Goal: Find specific page/section: Find specific page/section

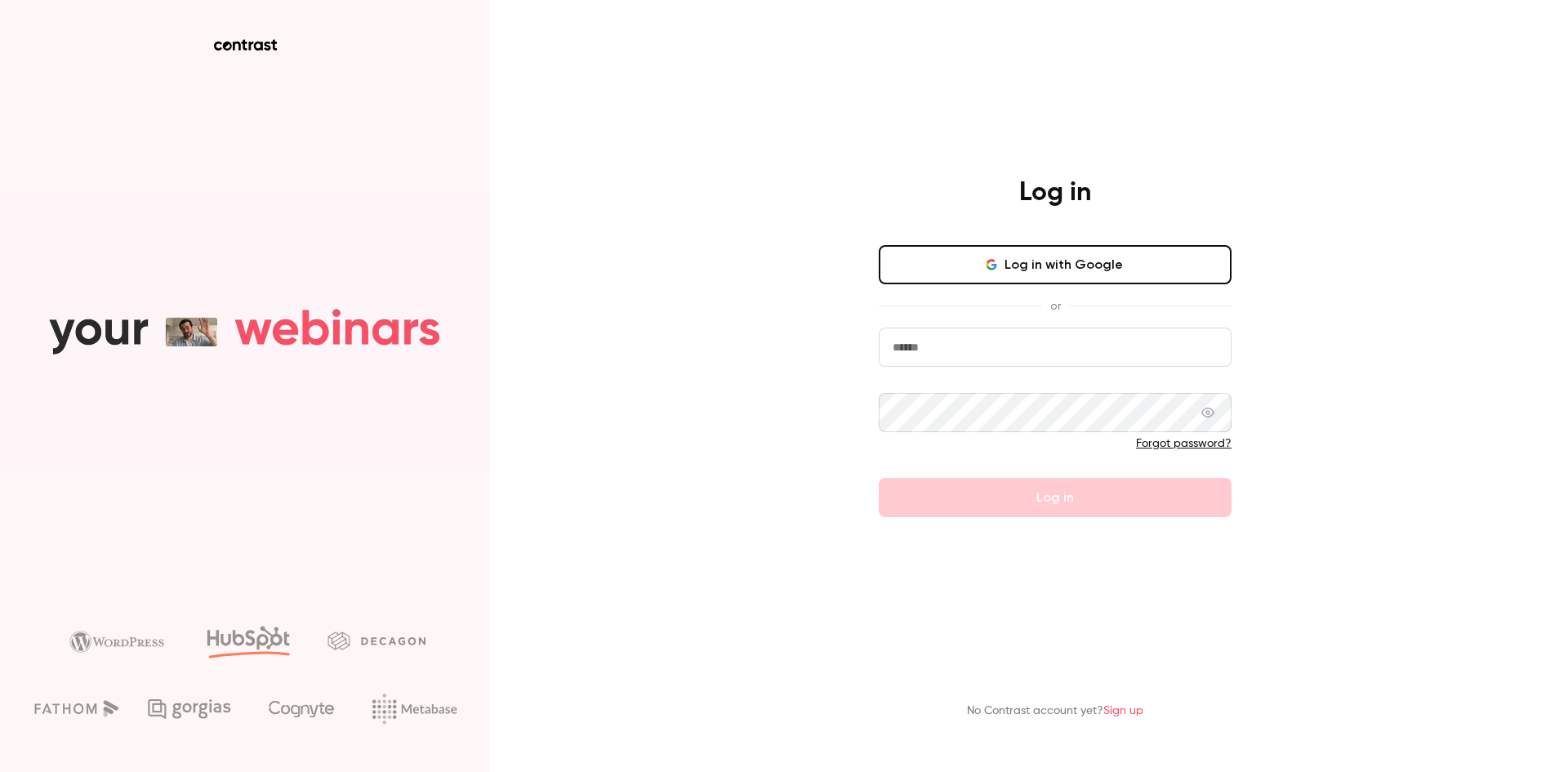
type input "**********"
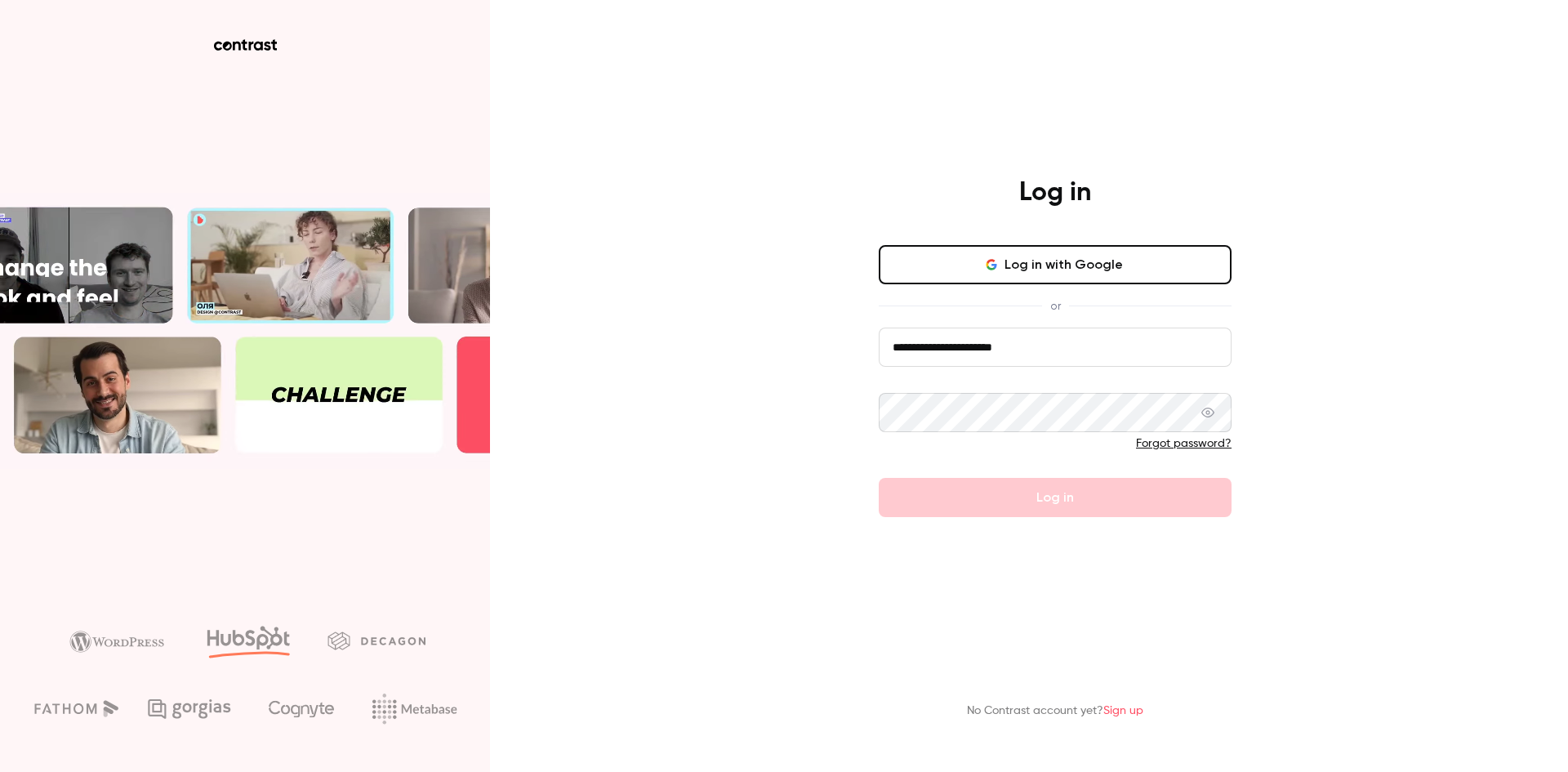
click at [963, 363] on input "**********" at bounding box center [1055, 347] width 353 height 40
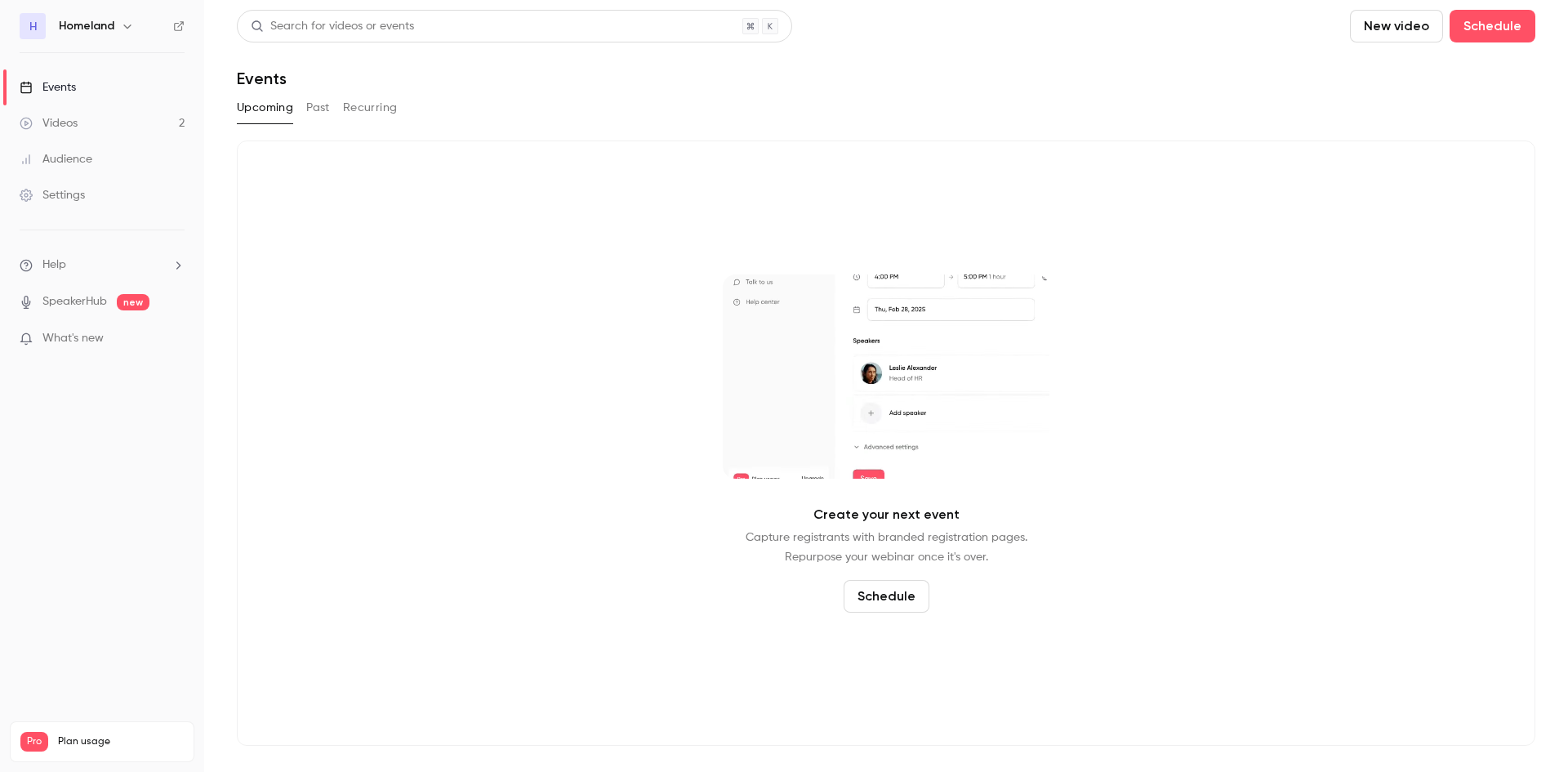
drag, startPoint x: 58, startPoint y: 102, endPoint x: 62, endPoint y: 109, distance: 8.1
click at [58, 102] on link "Events" at bounding box center [102, 88] width 204 height 36
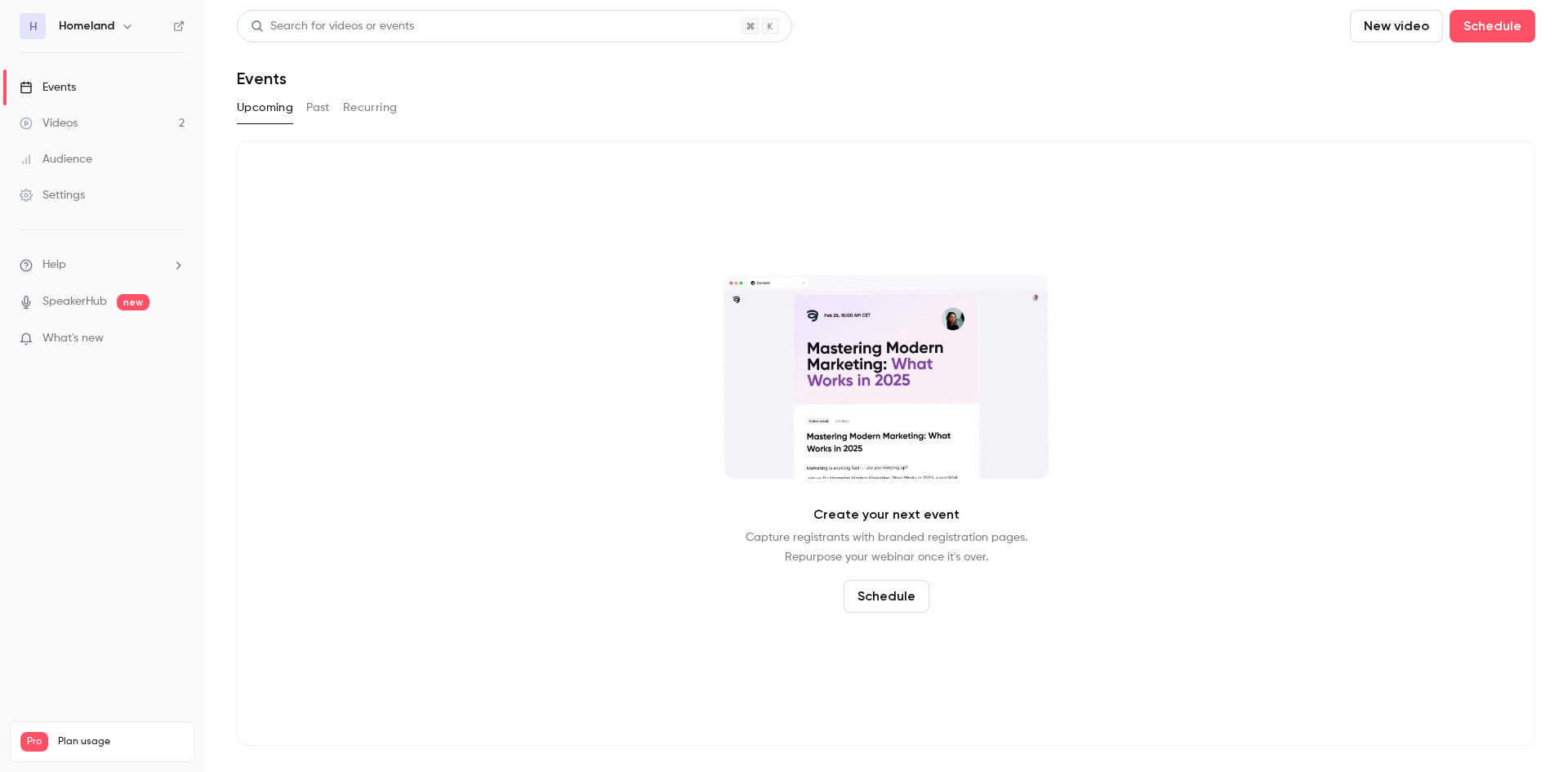
click at [67, 122] on div "Videos" at bounding box center [49, 123] width 58 height 16
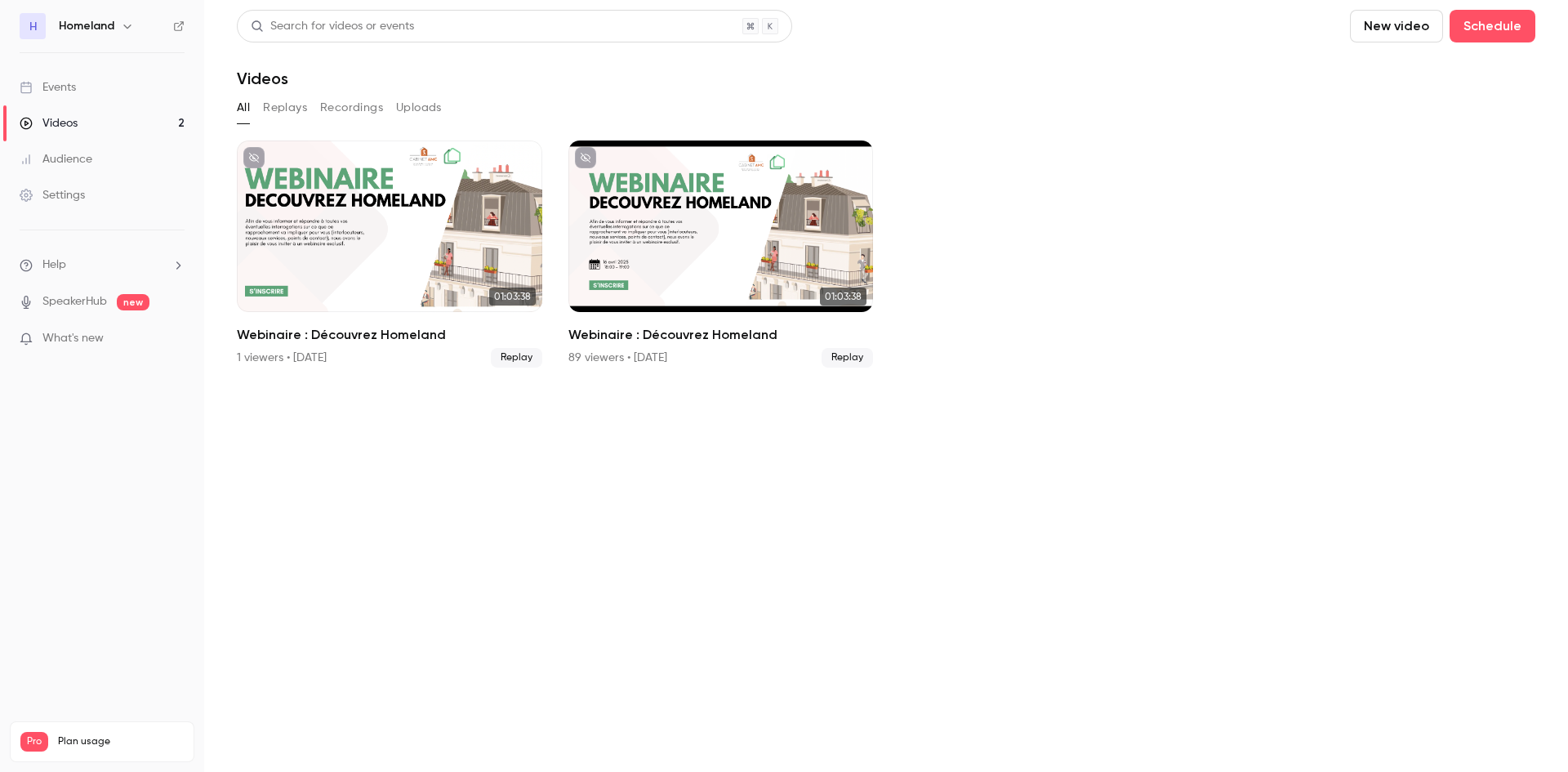
click at [82, 191] on div "Settings" at bounding box center [52, 195] width 65 height 16
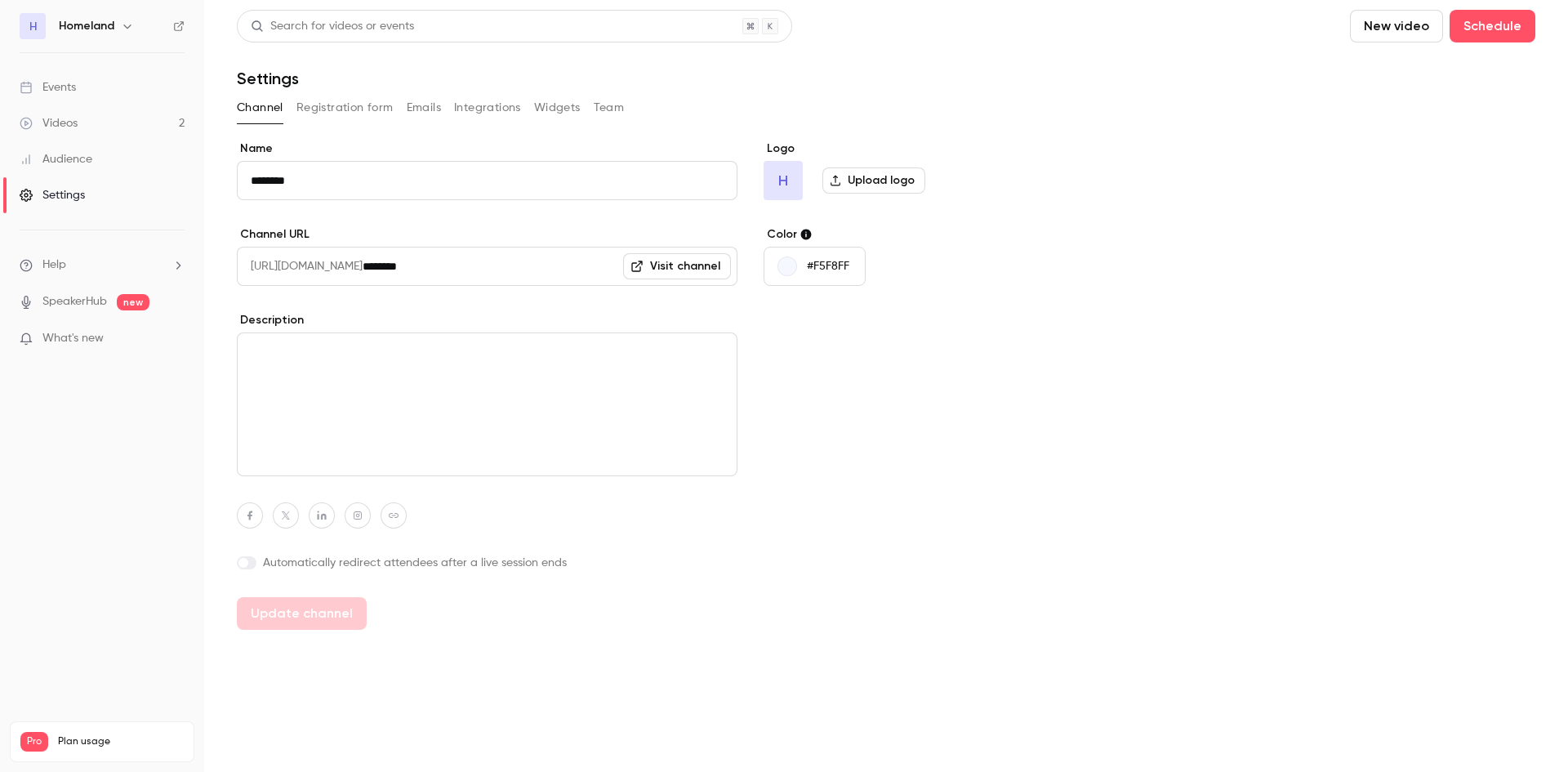
click at [96, 43] on nav "H Homeland Events Videos 2 Audience Settings Help SpeakerHub new What's new Pro…" at bounding box center [102, 386] width 204 height 772
click at [97, 33] on h6 "Homeland" at bounding box center [86, 26] width 56 height 16
click at [136, 25] on button "button" at bounding box center [127, 26] width 20 height 20
click at [85, 162] on link "Billing Pro" at bounding box center [136, 148] width 245 height 46
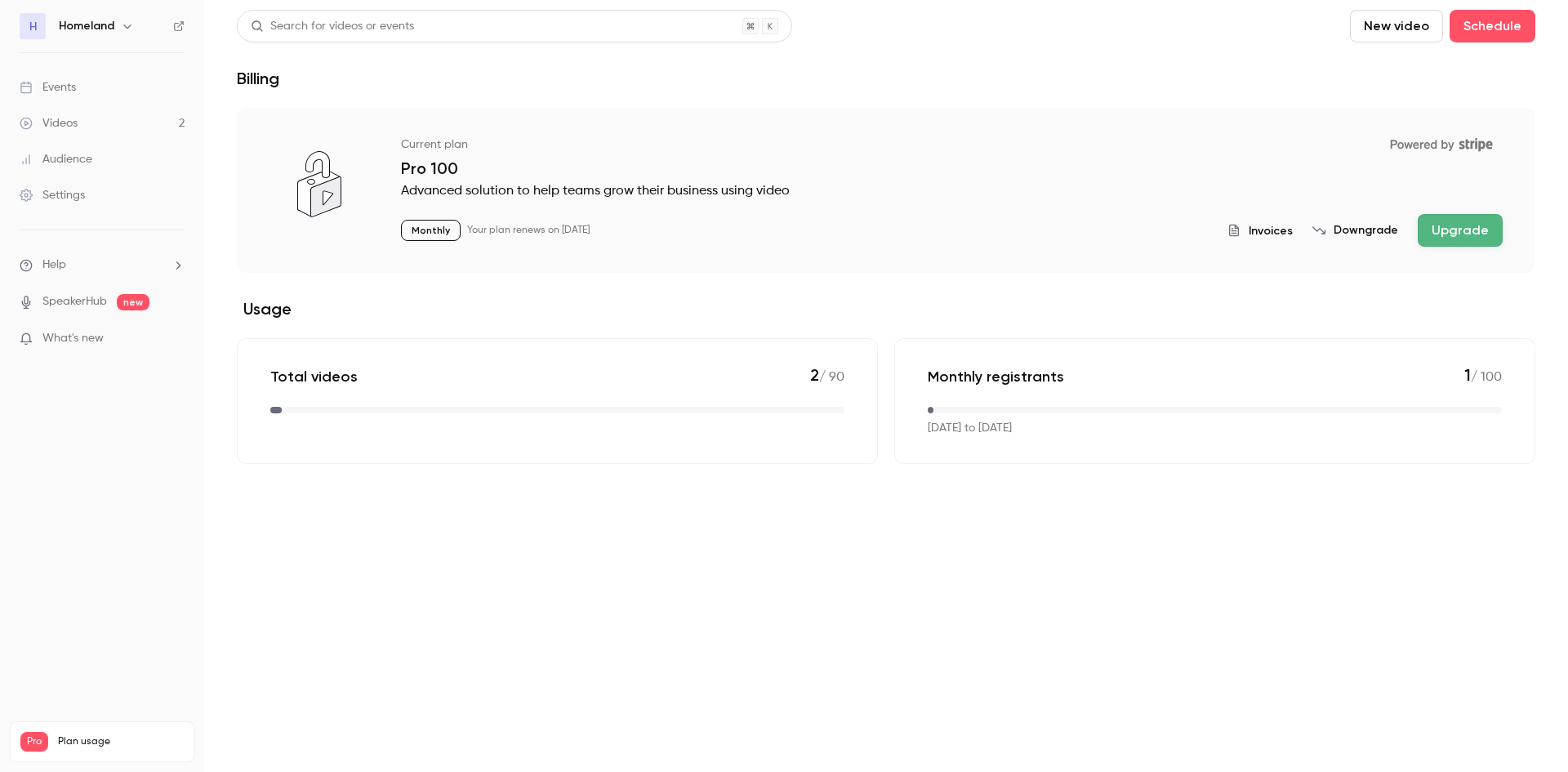
click at [88, 119] on link "Videos 2" at bounding box center [102, 124] width 204 height 36
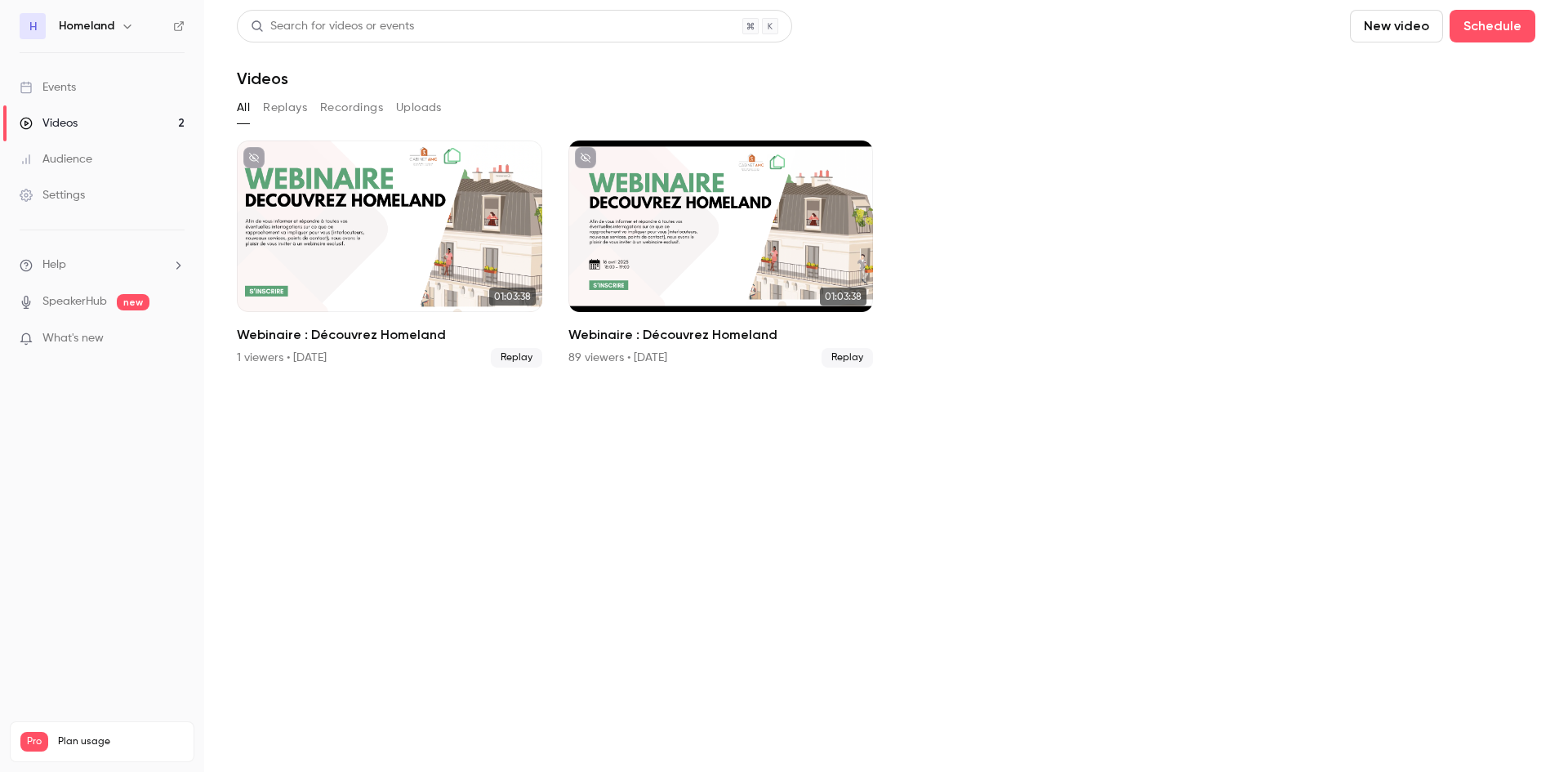
click at [109, 204] on link "Settings" at bounding box center [102, 195] width 204 height 36
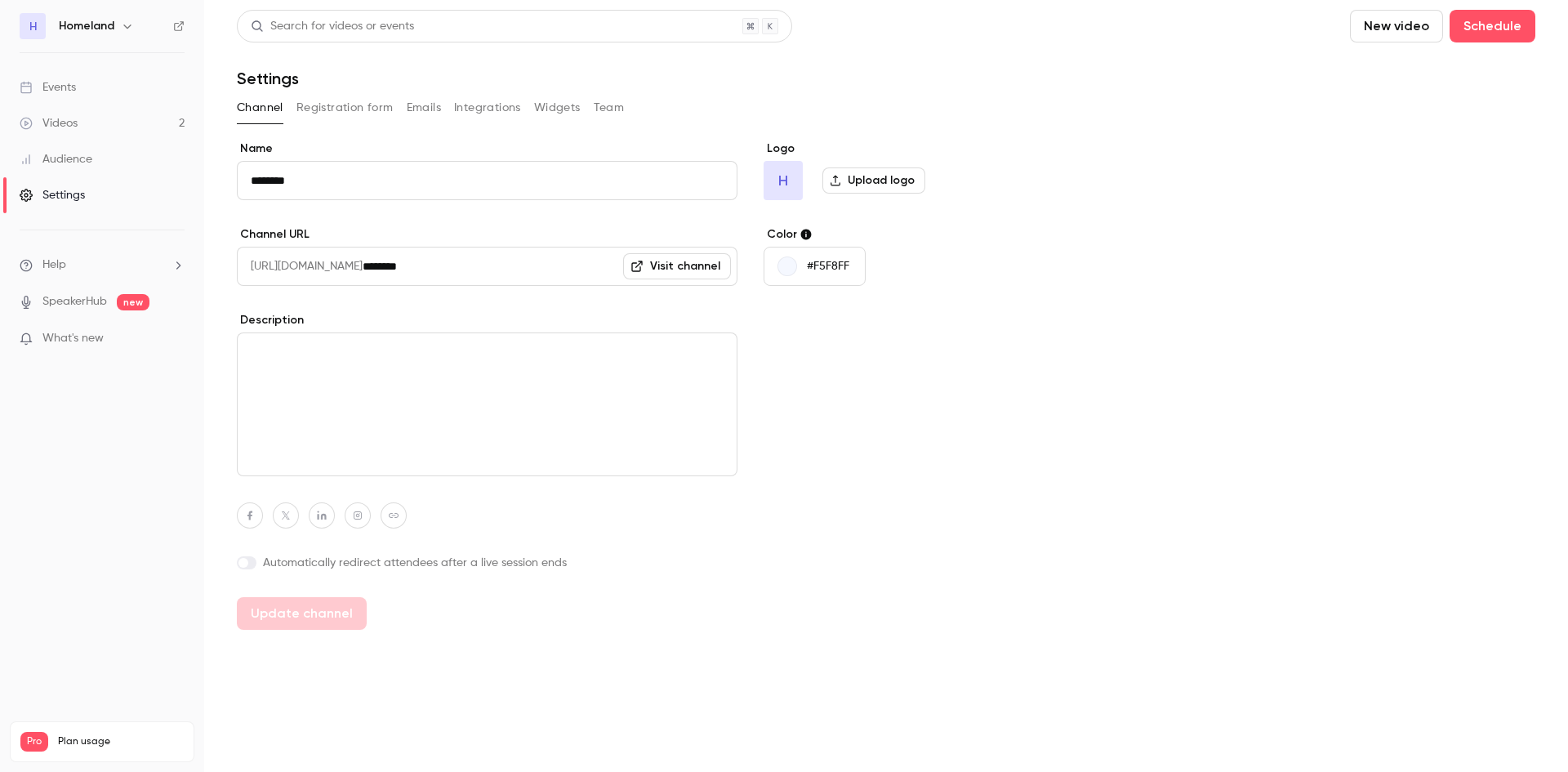
click at [123, 15] on div "H Homeland" at bounding box center [102, 26] width 165 height 26
click at [127, 22] on icon "button" at bounding box center [127, 26] width 13 height 13
click at [113, 151] on div "Billing" at bounding box center [138, 149] width 159 height 16
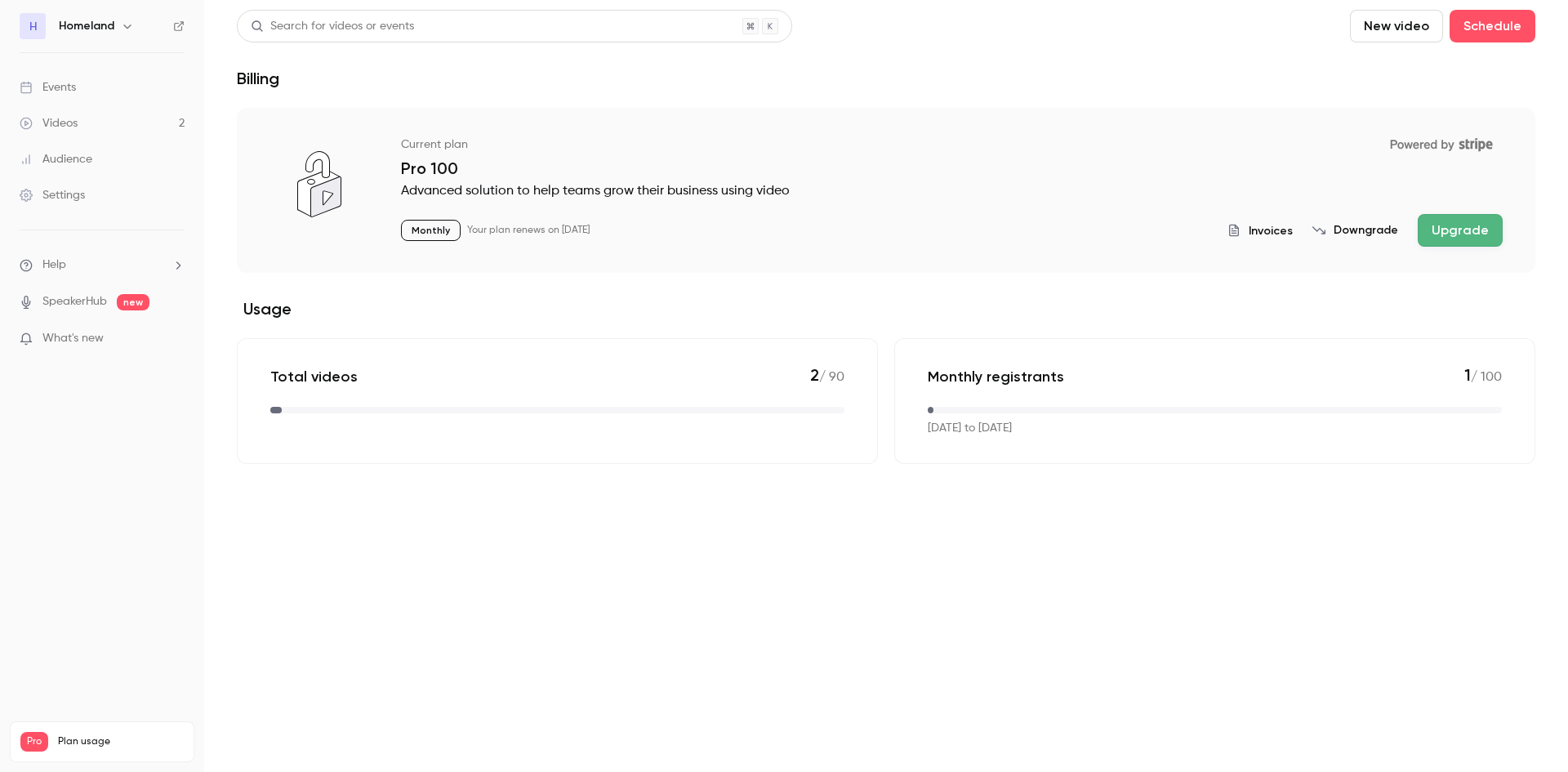
click at [1284, 227] on span "Invoices" at bounding box center [1270, 231] width 44 height 17
